Goal: Find specific page/section: Find specific page/section

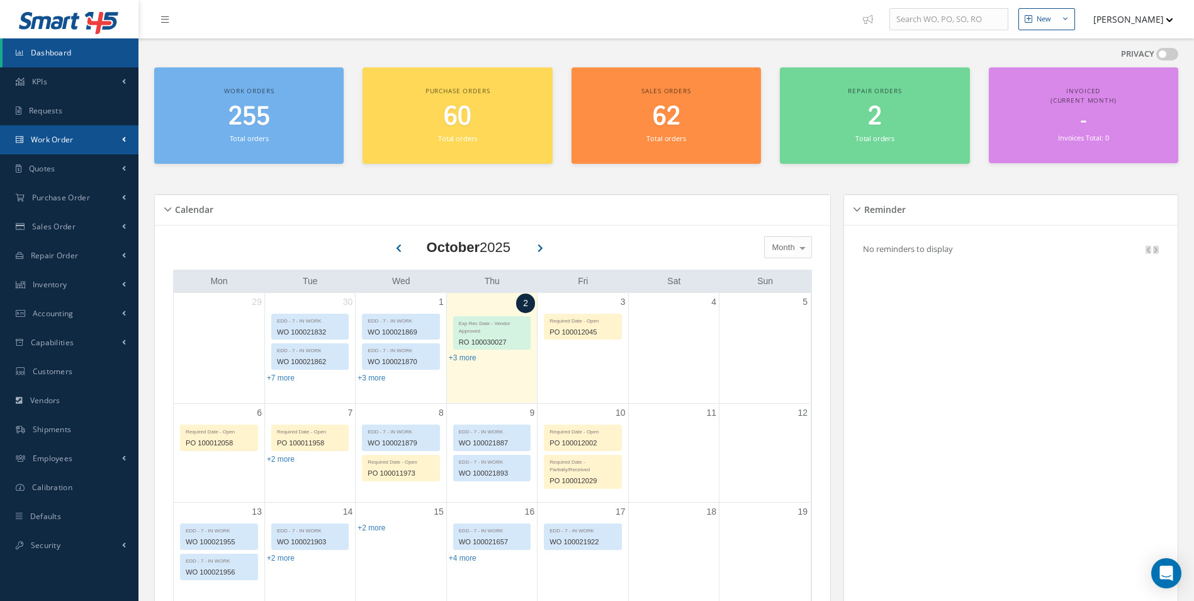
click at [65, 140] on span "Work Order" at bounding box center [52, 139] width 43 height 11
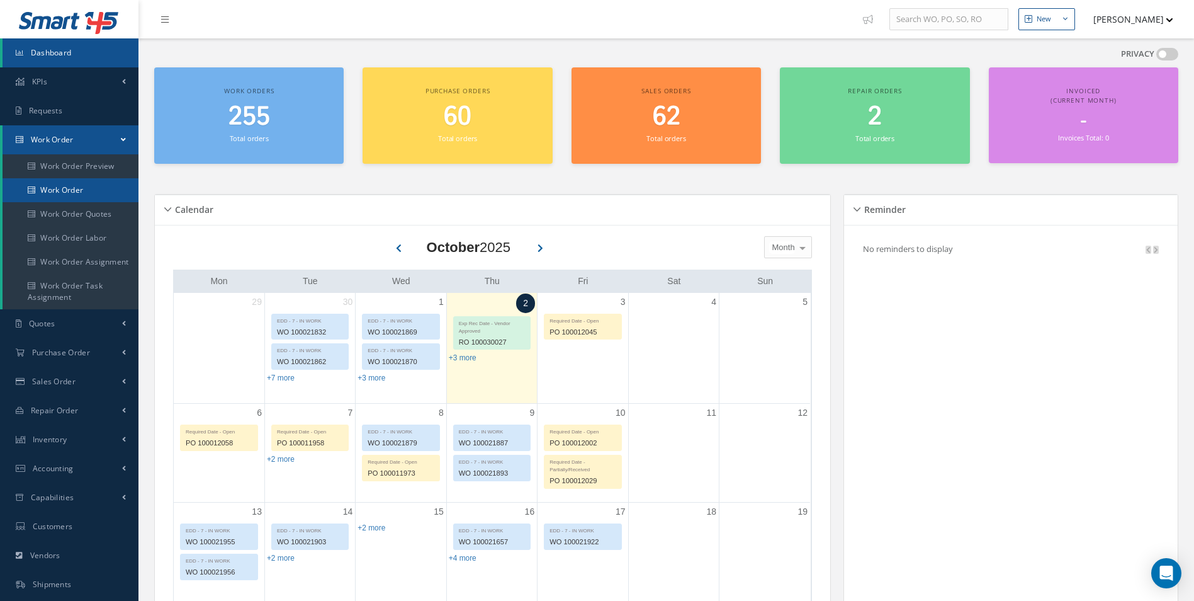
click at [71, 195] on link "Work Order" at bounding box center [71, 190] width 136 height 24
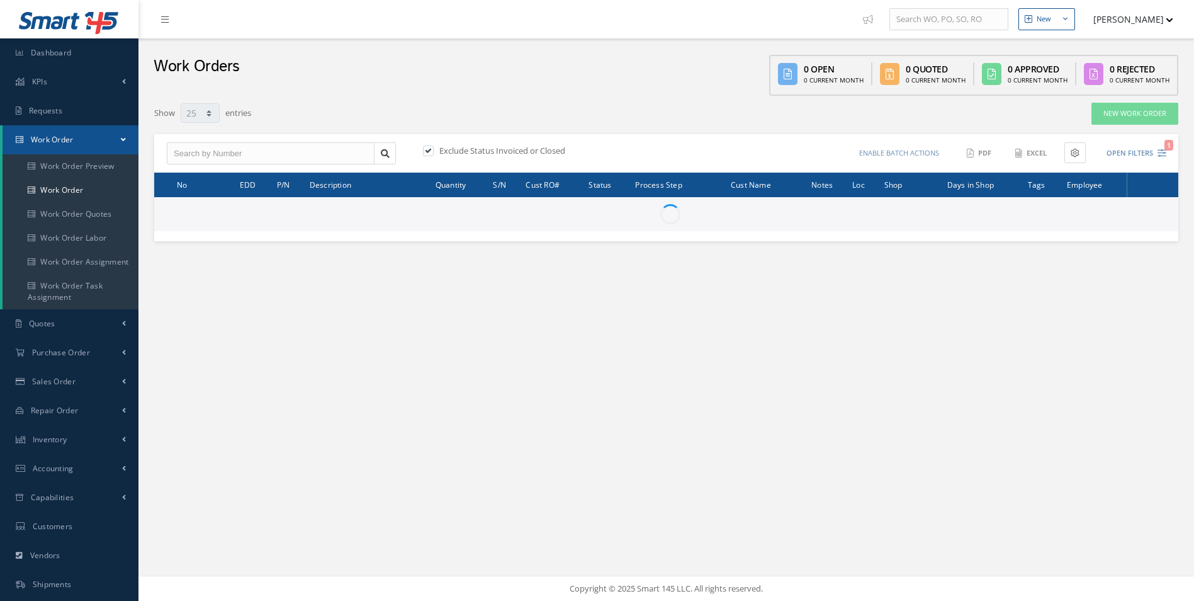
select select "25"
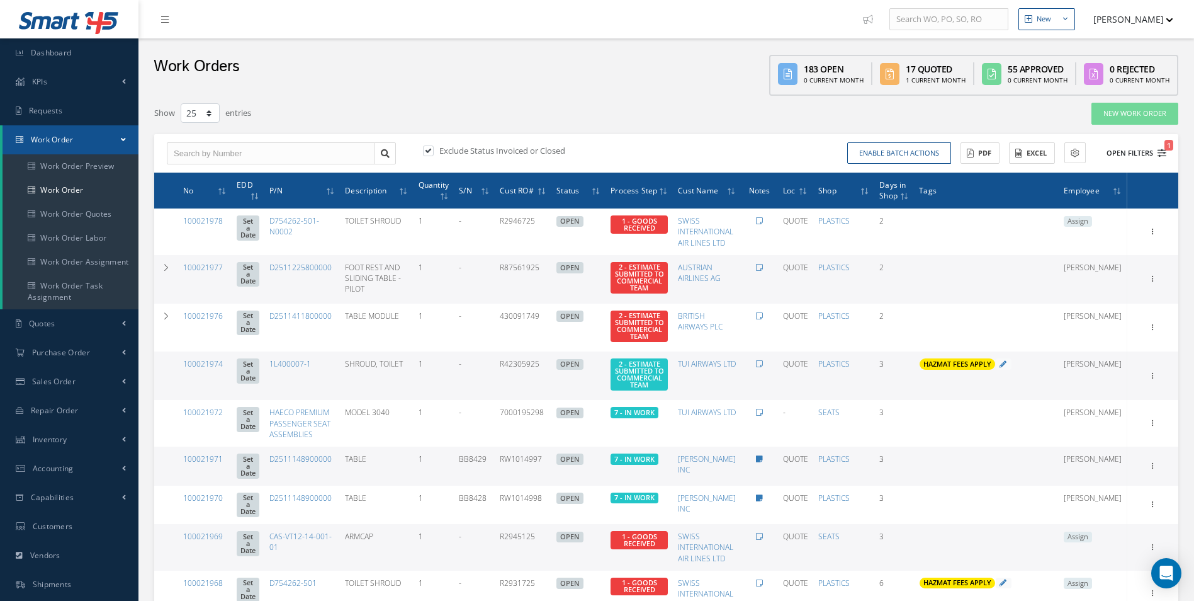
click at [1160, 154] on icon "1" at bounding box center [1162, 153] width 9 height 9
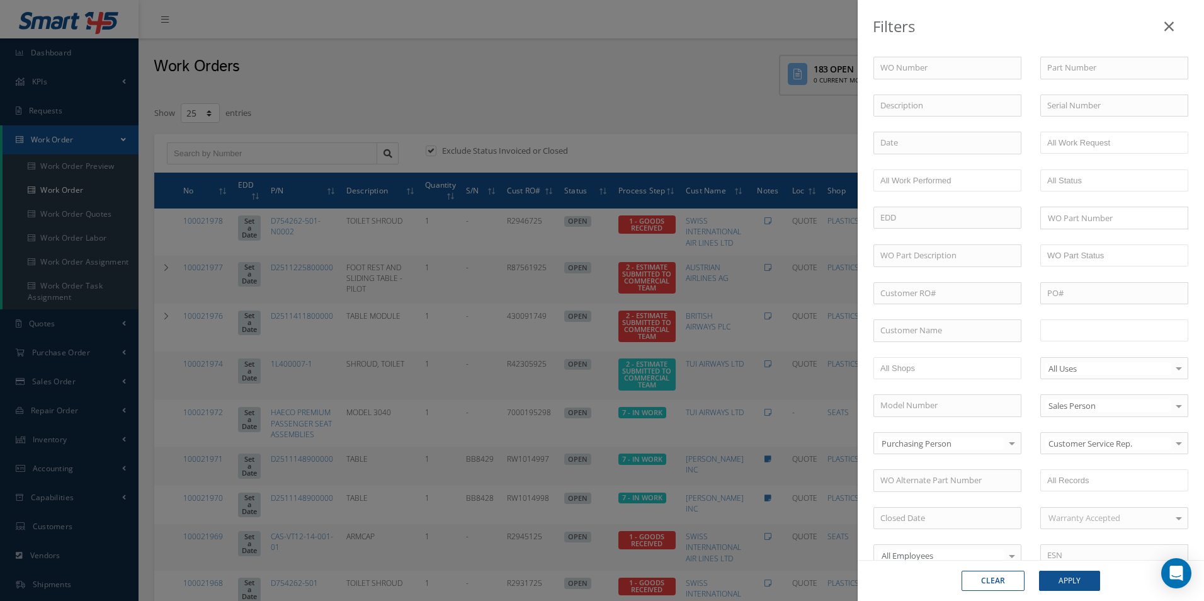
click at [1099, 326] on input "text" at bounding box center [1087, 330] width 80 height 16
click at [1077, 576] on button "Apply" at bounding box center [1069, 580] width 61 height 20
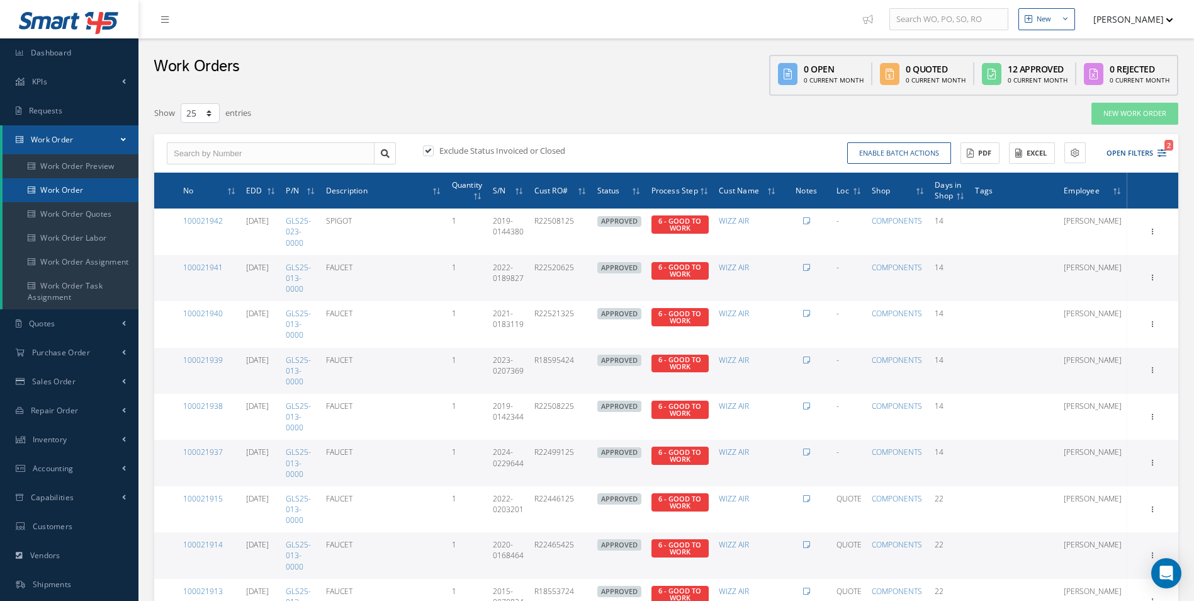
click at [82, 191] on link "Work Order" at bounding box center [71, 190] width 136 height 24
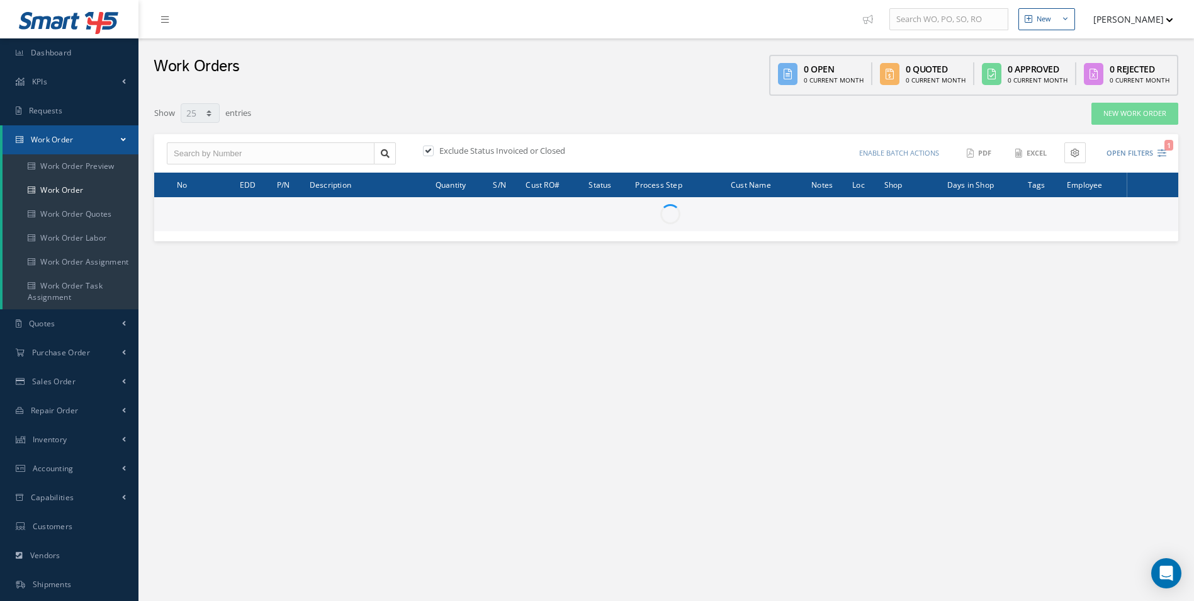
select select "25"
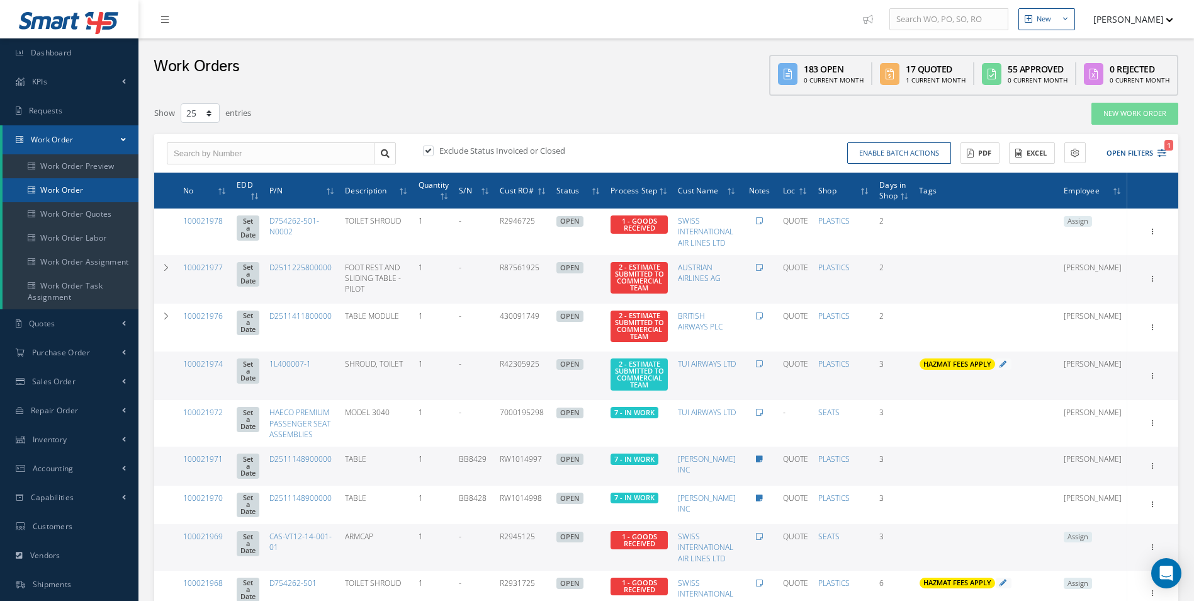
click at [55, 201] on link "Work Order" at bounding box center [71, 190] width 136 height 24
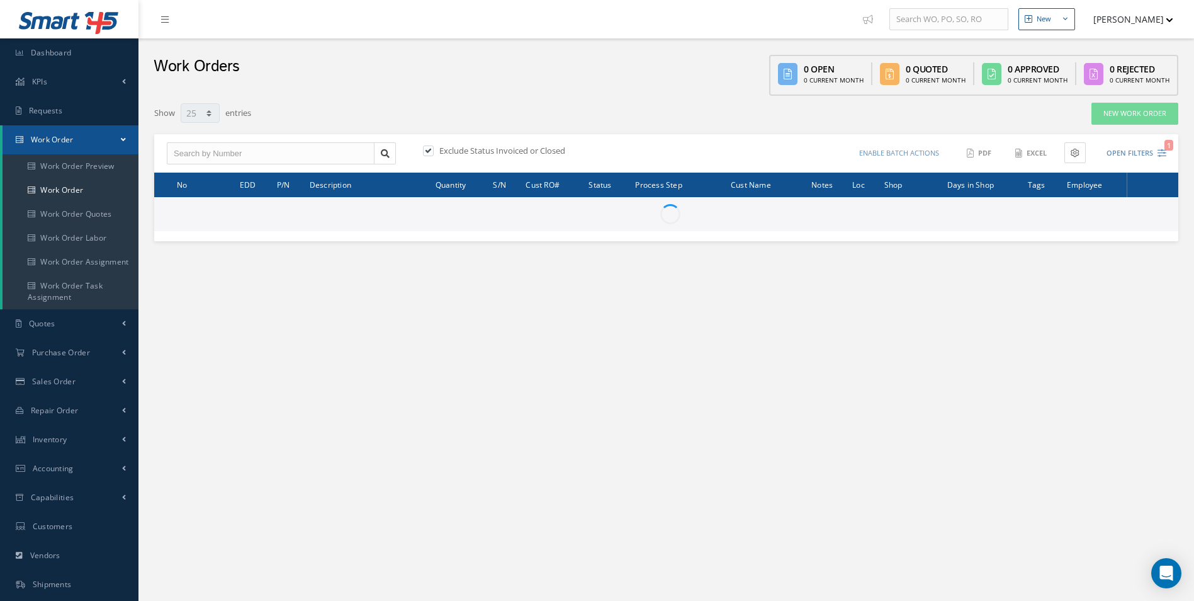
select select "25"
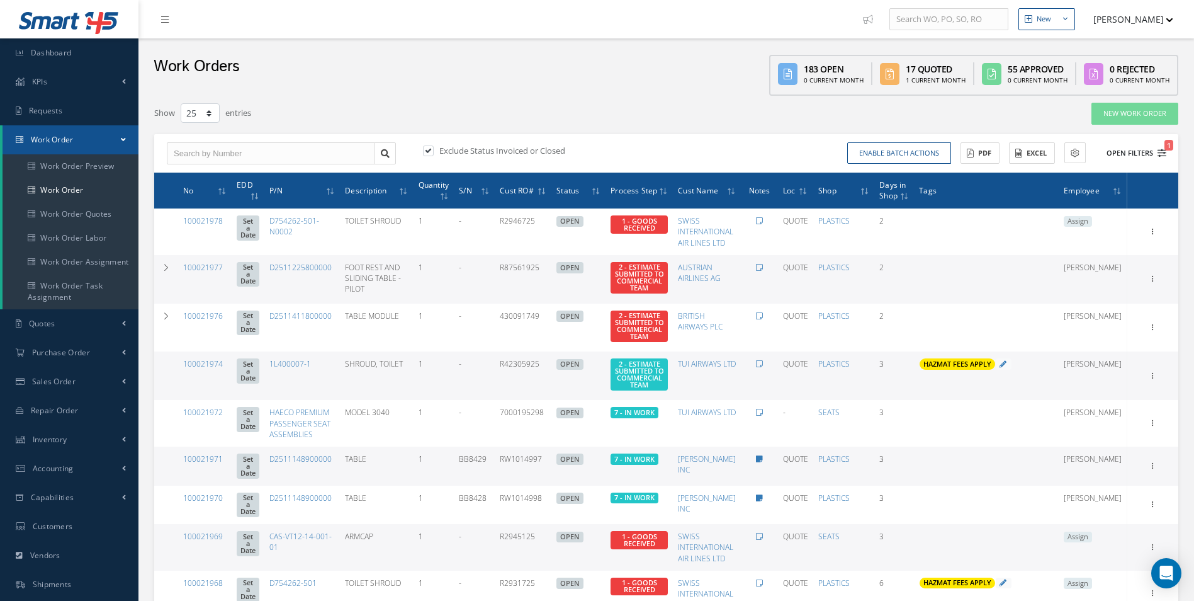
click at [1162, 156] on icon "1" at bounding box center [1162, 153] width 9 height 9
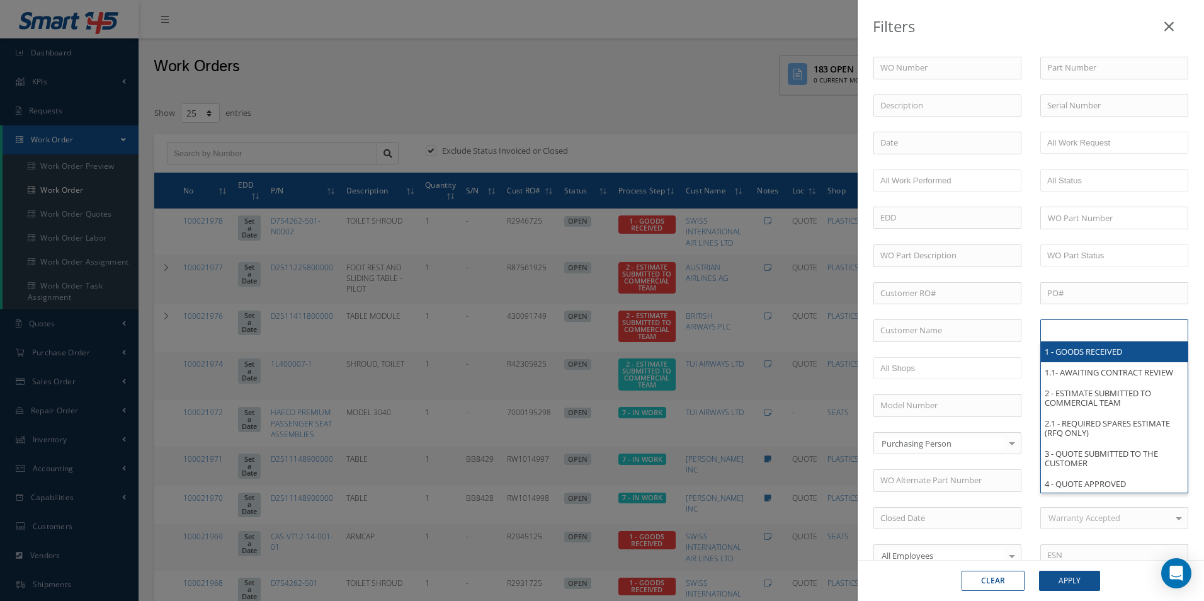
click at [1105, 330] on input "text" at bounding box center [1087, 330] width 80 height 16
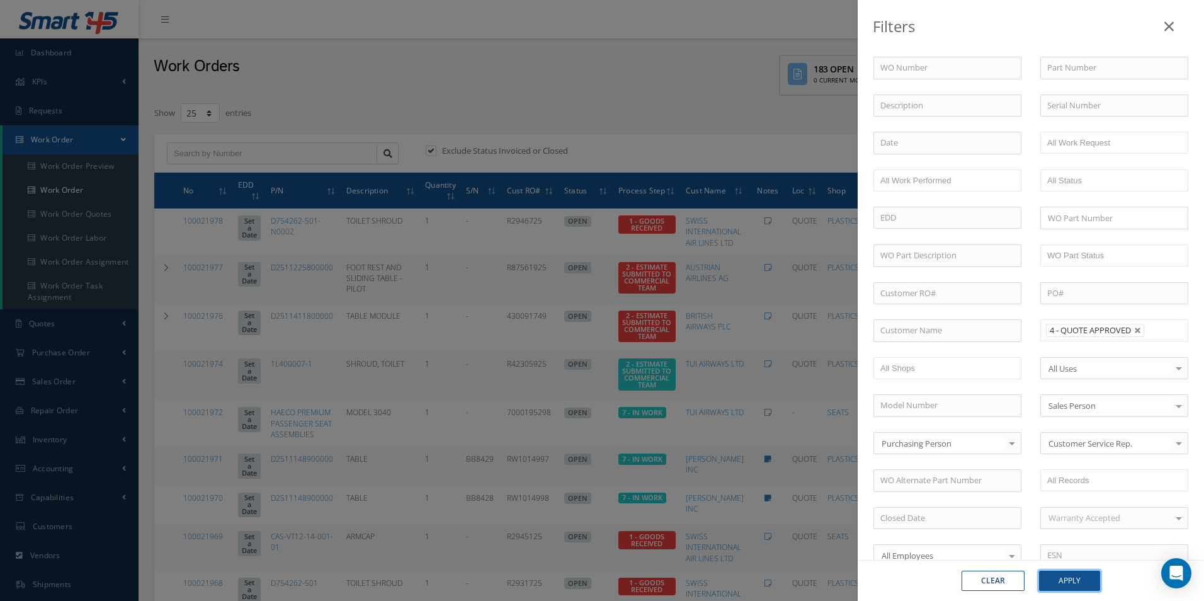
click at [1081, 578] on button "Apply" at bounding box center [1069, 580] width 61 height 20
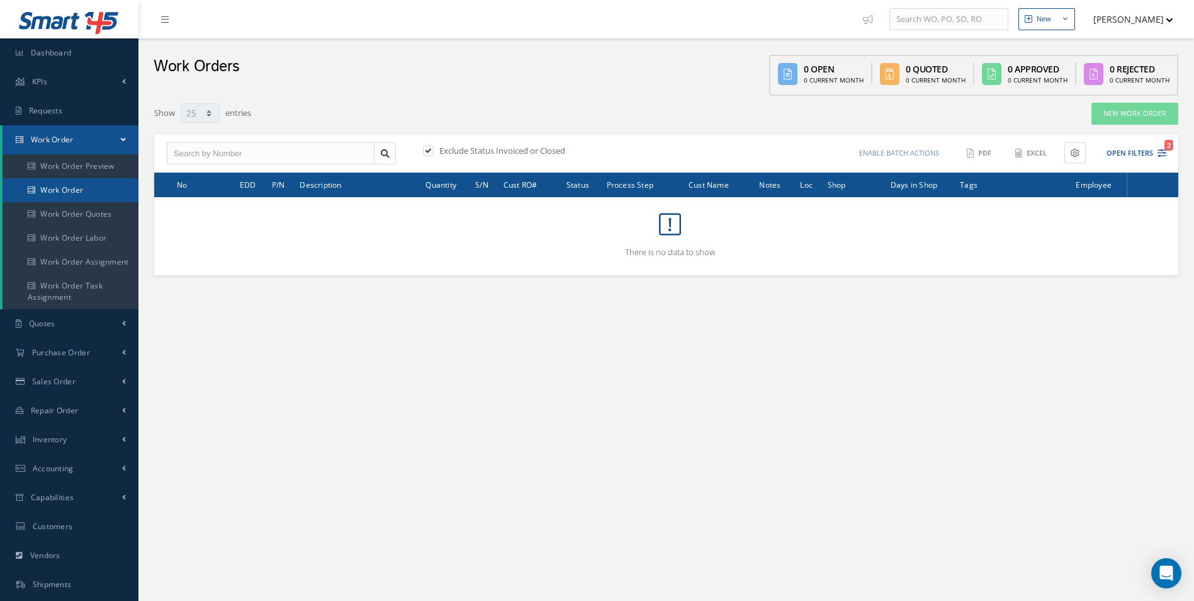
click at [82, 184] on link "Work Order" at bounding box center [71, 190] width 136 height 24
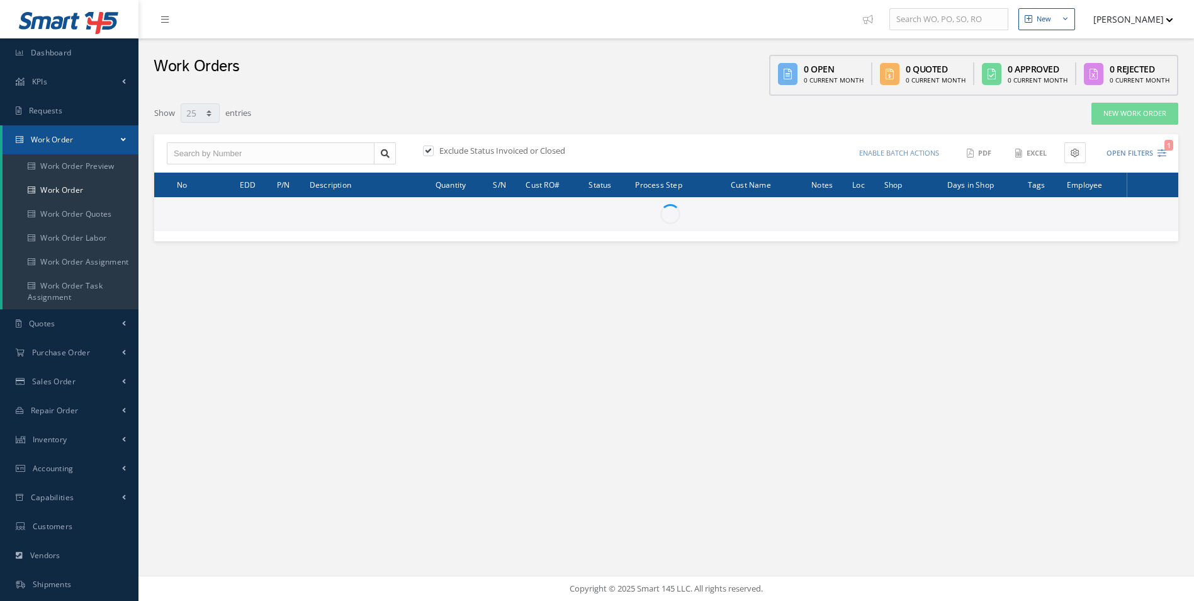
select select "25"
